Goal: Find specific page/section: Find specific page/section

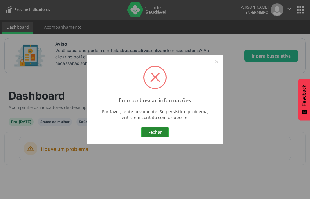
click at [147, 128] on button "Fechar" at bounding box center [155, 132] width 28 height 10
click at [163, 126] on div "Fechar Cancel" at bounding box center [155, 132] width 126 height 13
click at [163, 130] on button "Fechar" at bounding box center [155, 132] width 28 height 10
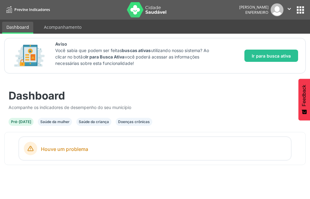
click at [54, 119] on div "Saúde da mulher" at bounding box center [54, 122] width 29 height 6
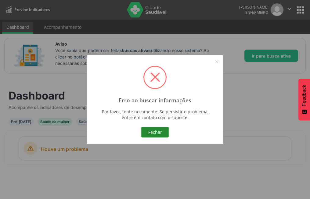
click at [159, 133] on button "Fechar" at bounding box center [155, 132] width 28 height 10
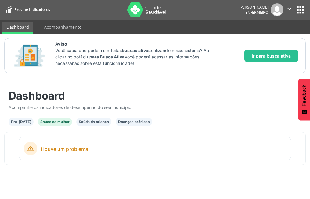
click at [84, 120] on div "Saúde da criança" at bounding box center [94, 122] width 30 height 6
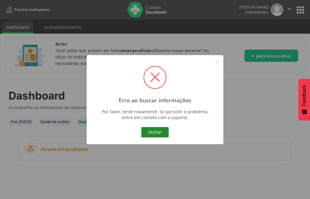
click at [159, 129] on button "Fechar" at bounding box center [155, 132] width 28 height 10
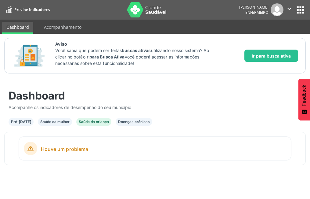
click at [133, 122] on div "Doenças crônicas" at bounding box center [134, 122] width 32 height 6
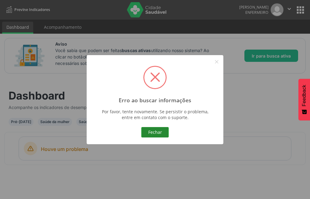
click at [152, 128] on button "Fechar" at bounding box center [155, 132] width 28 height 10
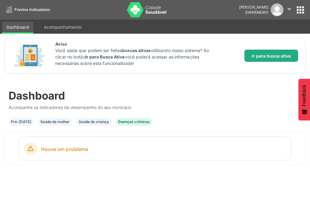
click at [265, 59] on button "Ir para busca ativa" at bounding box center [272, 56] width 54 height 12
